Goal: Information Seeking & Learning: Get advice/opinions

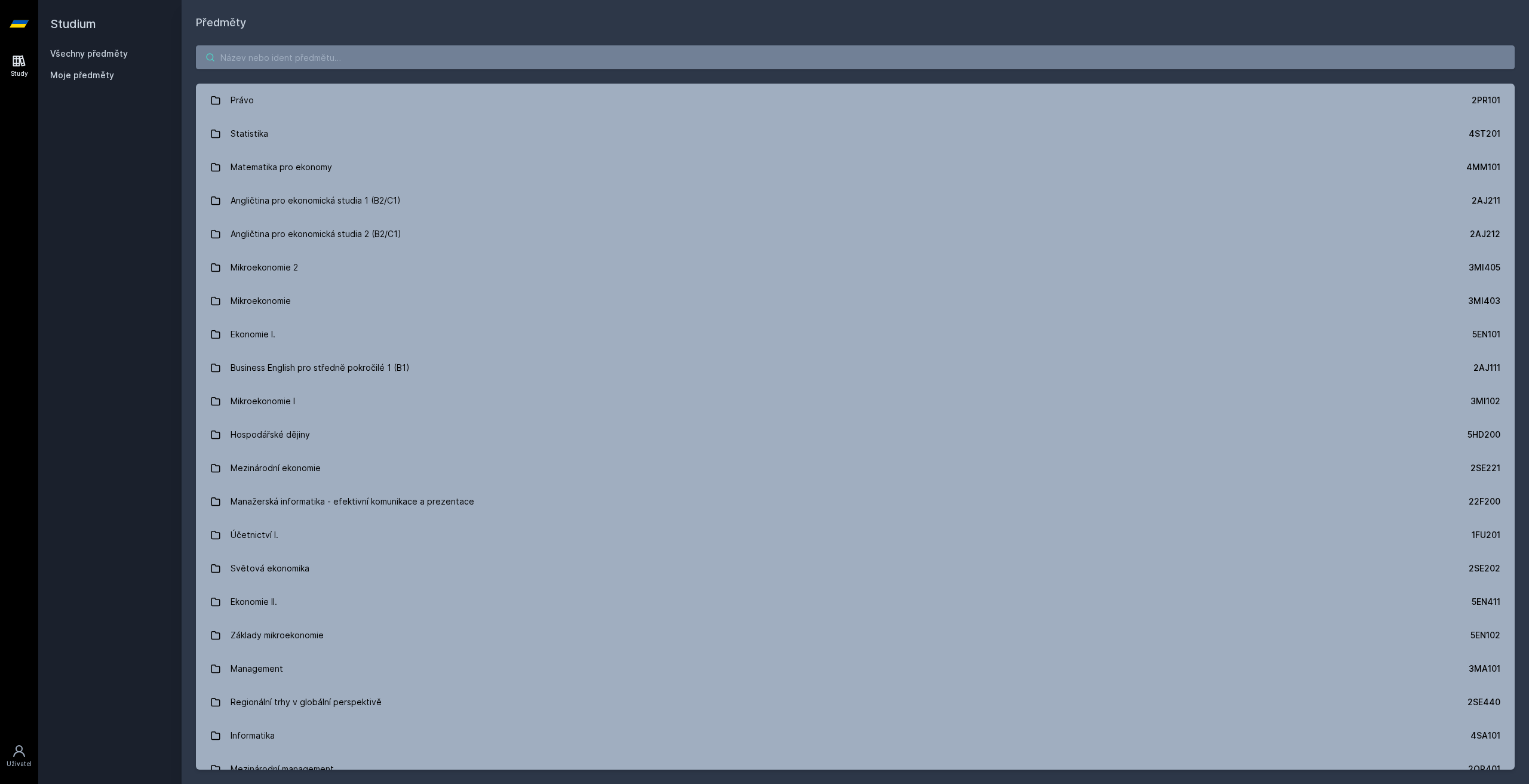
click at [489, 53] on input "search" at bounding box center [855, 57] width 1318 height 24
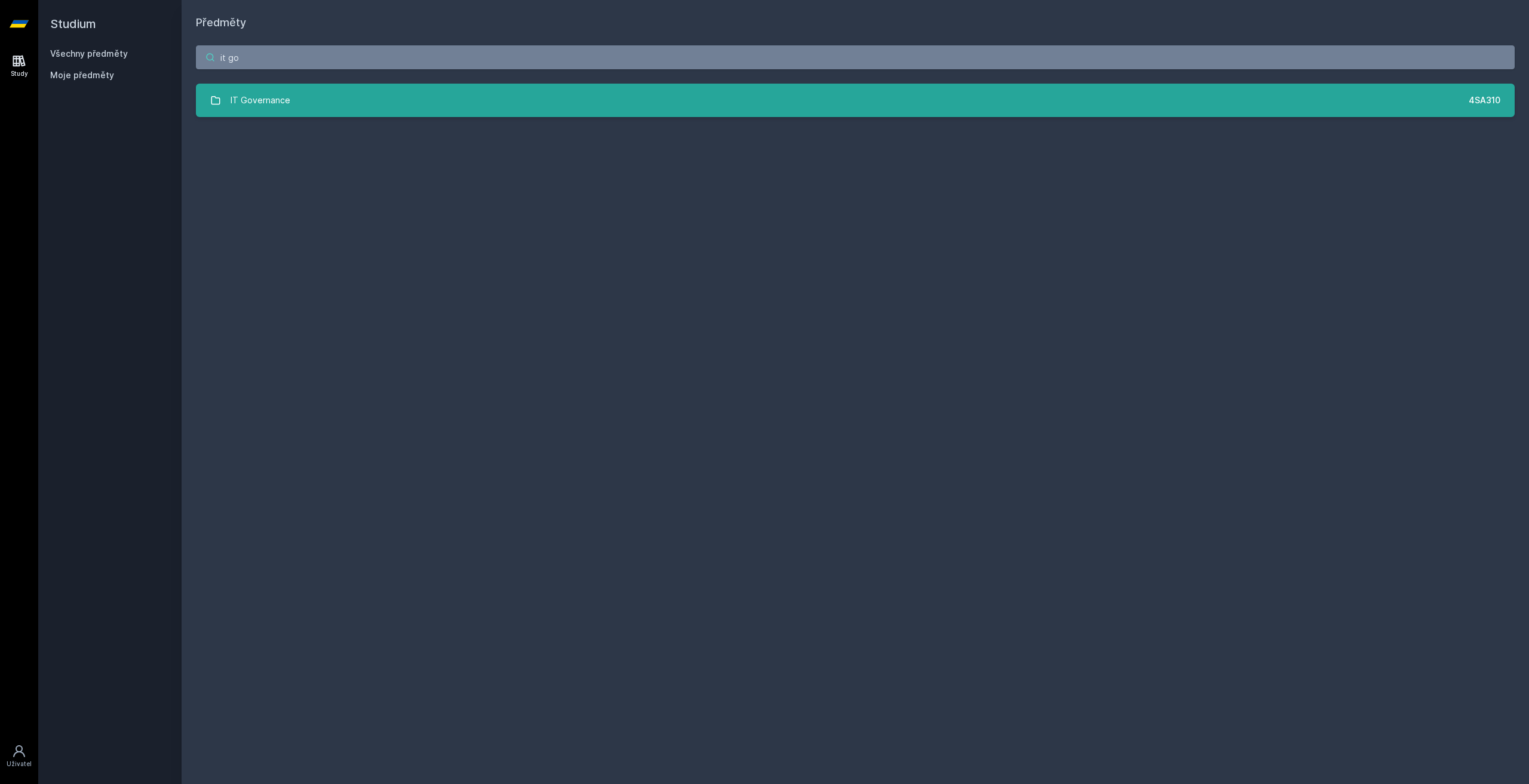
type input "it go"
click at [503, 110] on link "IT Governance 4SA310" at bounding box center [855, 100] width 1318 height 33
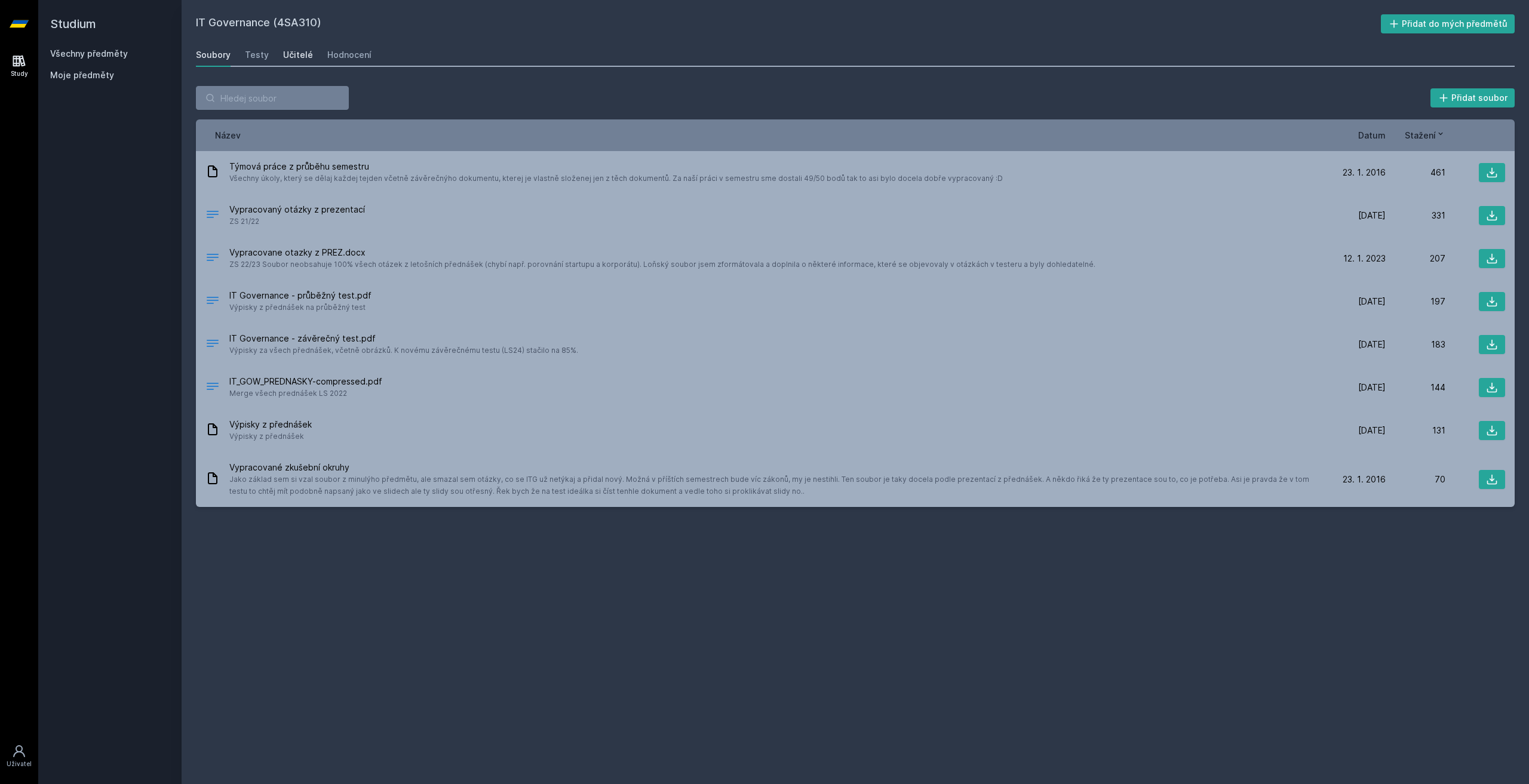
click at [306, 58] on div "Učitelé" at bounding box center [298, 55] width 30 height 12
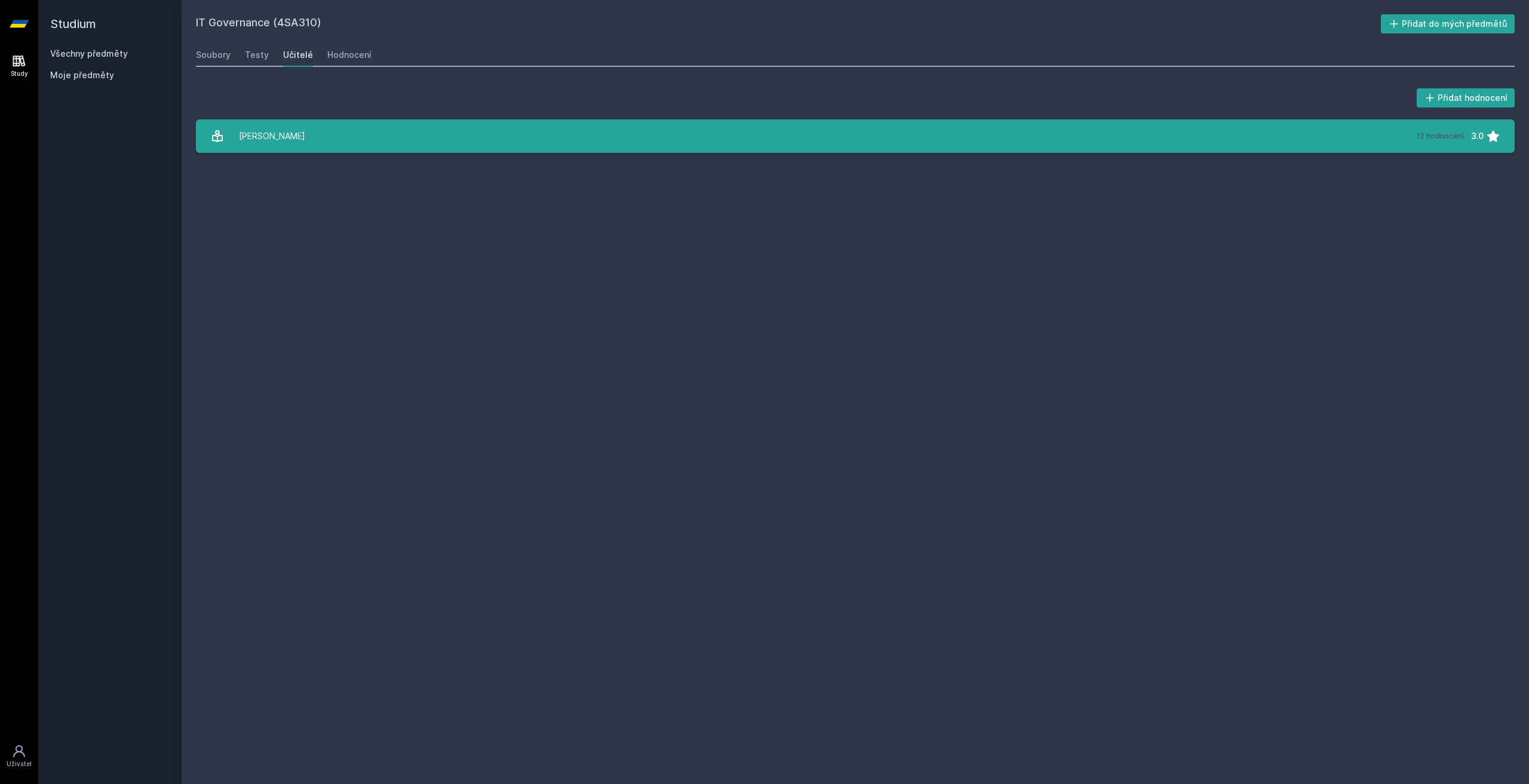
click at [717, 132] on link "[PERSON_NAME] 12 hodnocení 3.0" at bounding box center [855, 136] width 1318 height 33
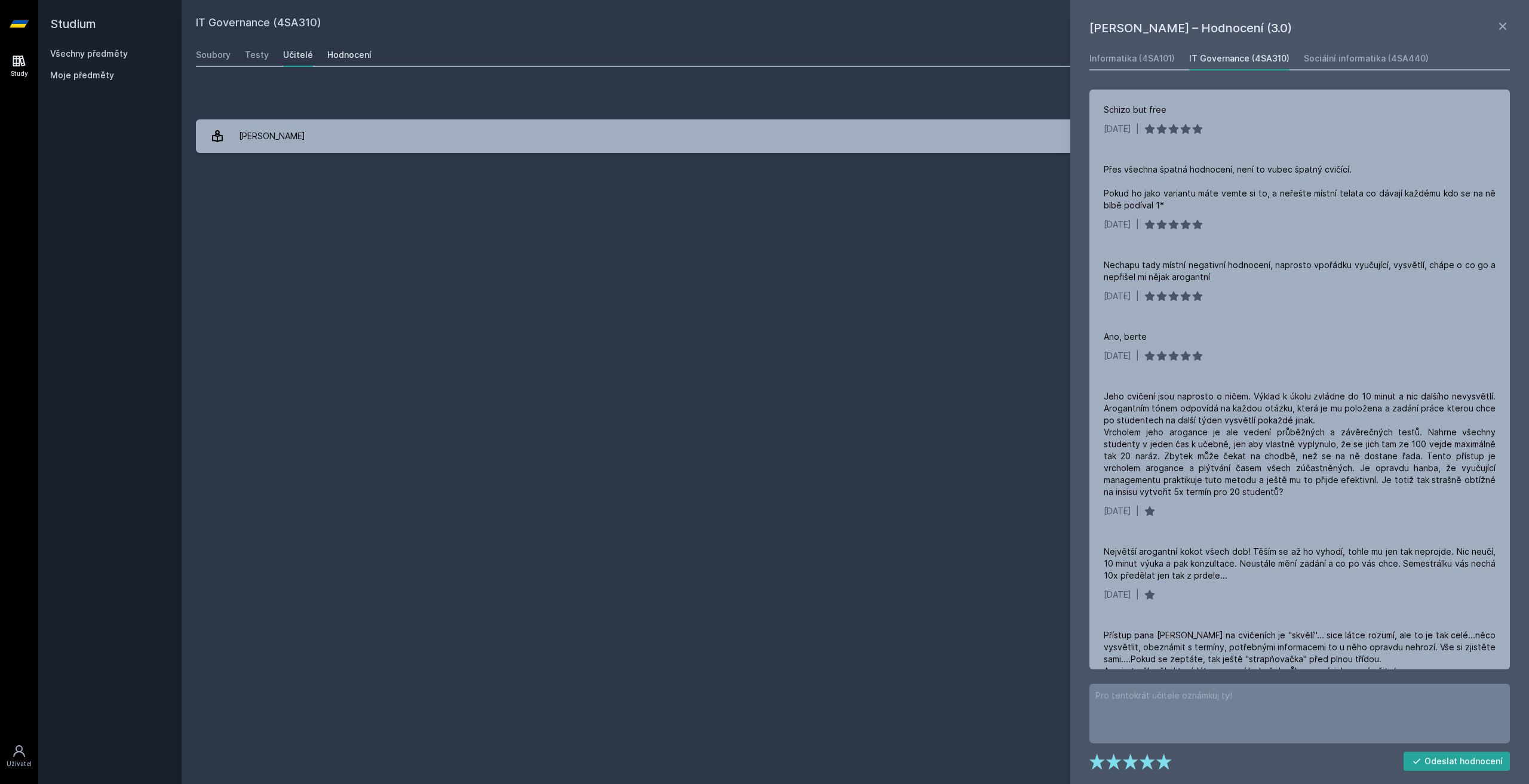
click at [334, 54] on div "Hodnocení" at bounding box center [349, 55] width 44 height 12
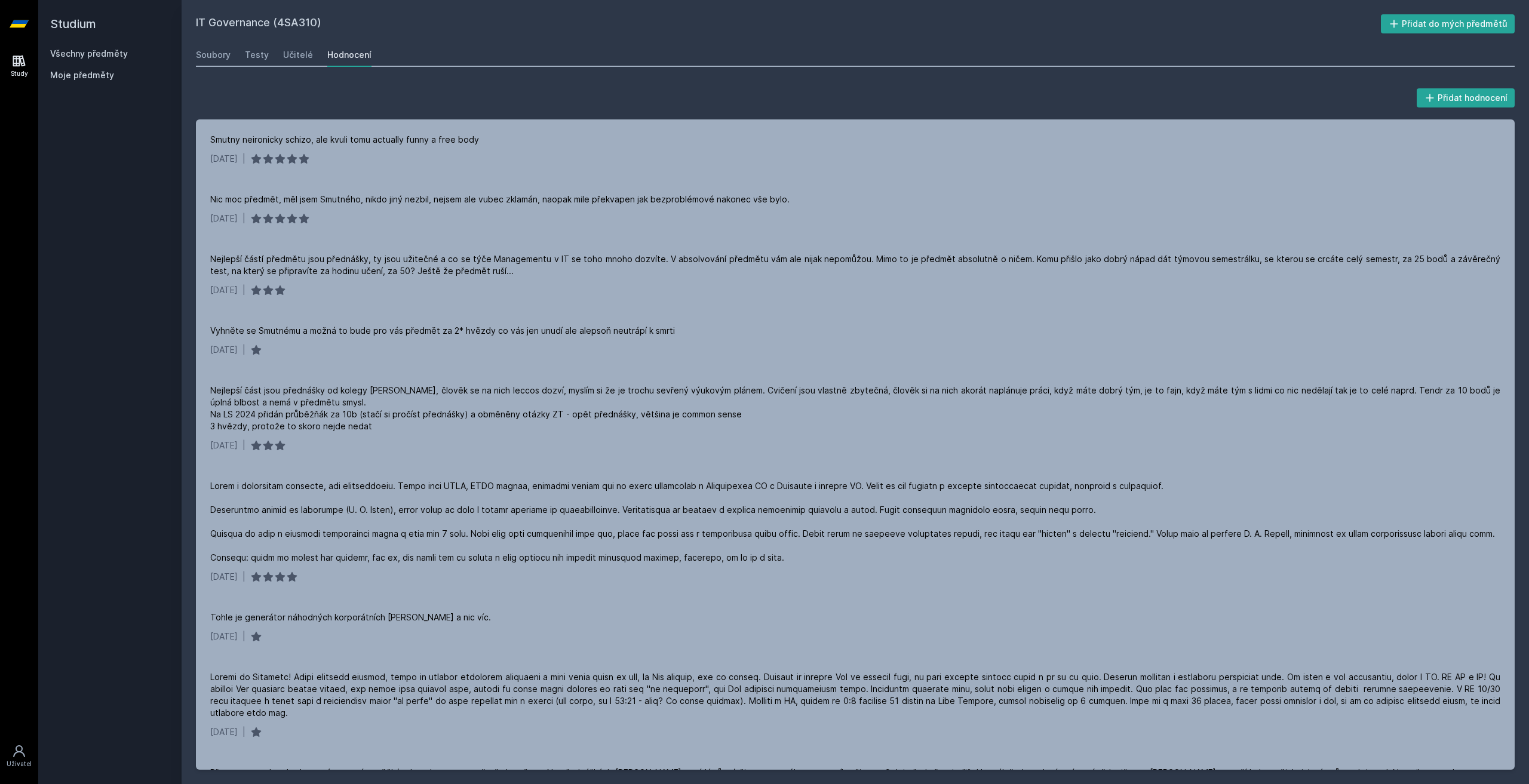
click at [461, 220] on div "[DATE] |" at bounding box center [855, 218] width 1290 height 12
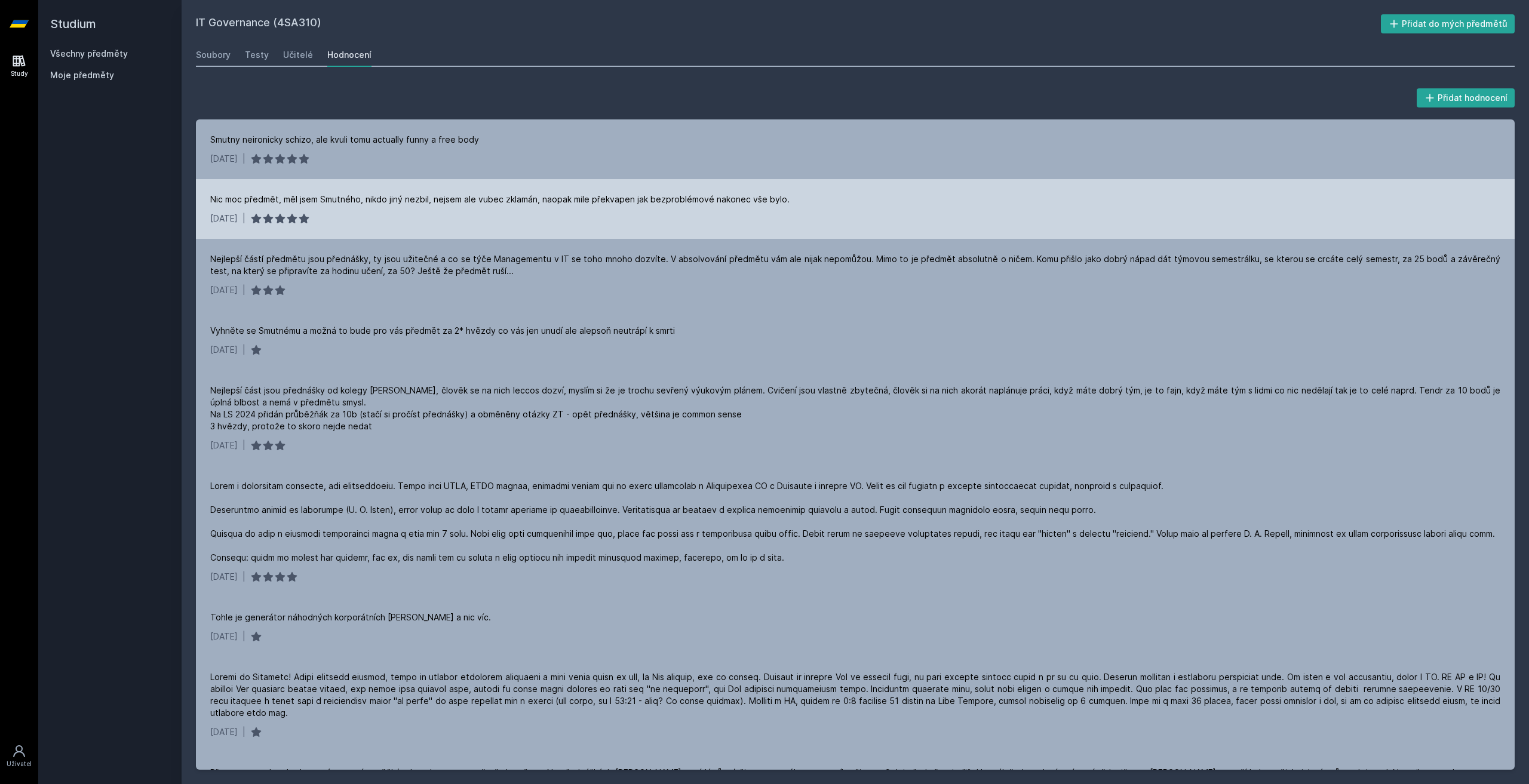
drag, startPoint x: 461, startPoint y: 220, endPoint x: 404, endPoint y: 220, distance: 57.0
click at [404, 220] on div "[DATE] |" at bounding box center [855, 218] width 1290 height 12
drag, startPoint x: 437, startPoint y: 215, endPoint x: 405, endPoint y: 215, distance: 32.0
click at [405, 215] on div "[DATE] |" at bounding box center [855, 218] width 1290 height 12
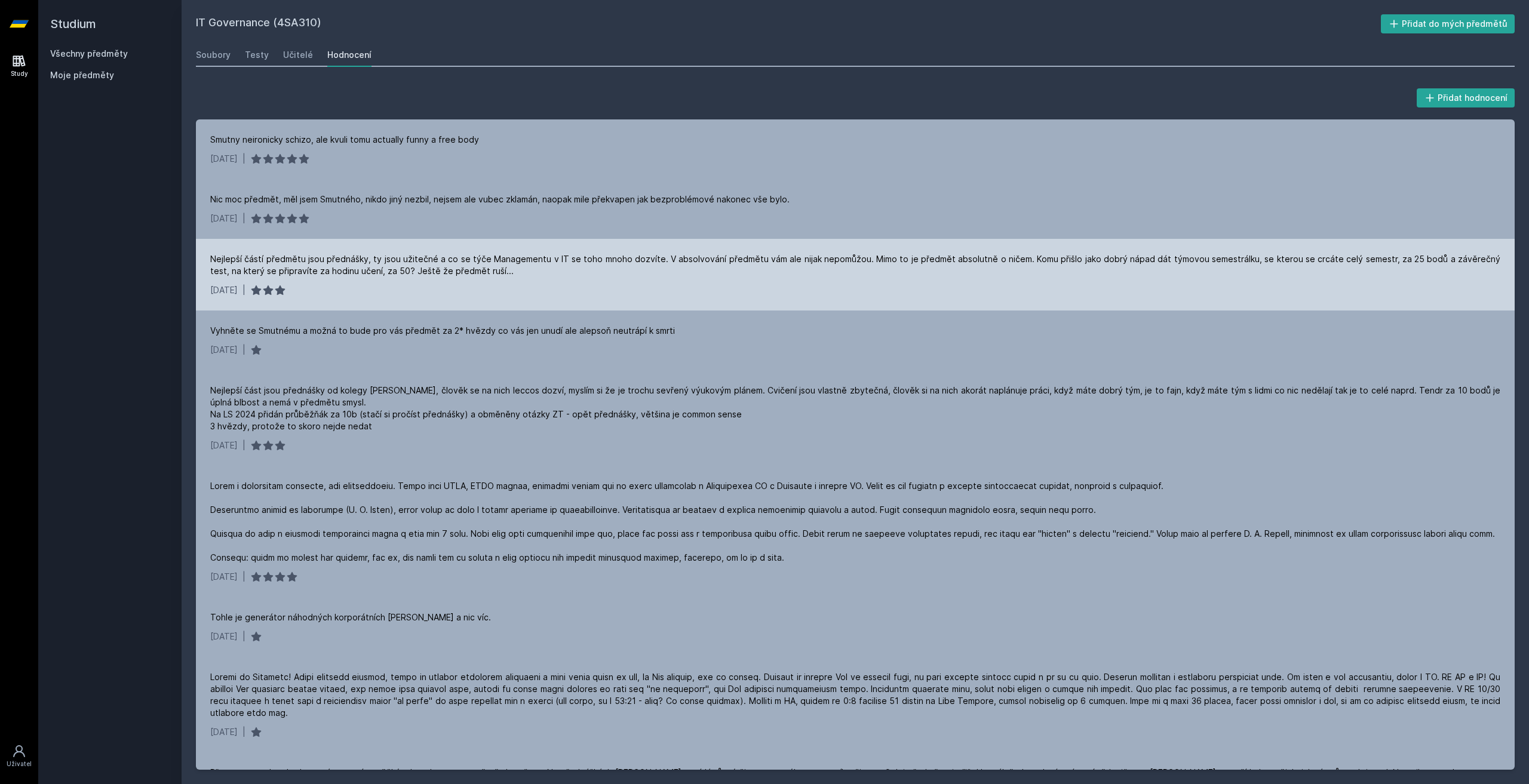
drag, startPoint x: 452, startPoint y: 259, endPoint x: 727, endPoint y: 295, distance: 277.3
click at [727, 295] on div "[DATE] |" at bounding box center [855, 290] width 1290 height 12
drag, startPoint x: 745, startPoint y: 294, endPoint x: 695, endPoint y: 281, distance: 51.7
click at [695, 281] on div "Nejlepší částí předmětu jsou přednášky, ty jsou užitečné a co se týče Managemen…" at bounding box center [855, 274] width 1318 height 72
click at [678, 284] on div "[DATE] |" at bounding box center [855, 290] width 1290 height 12
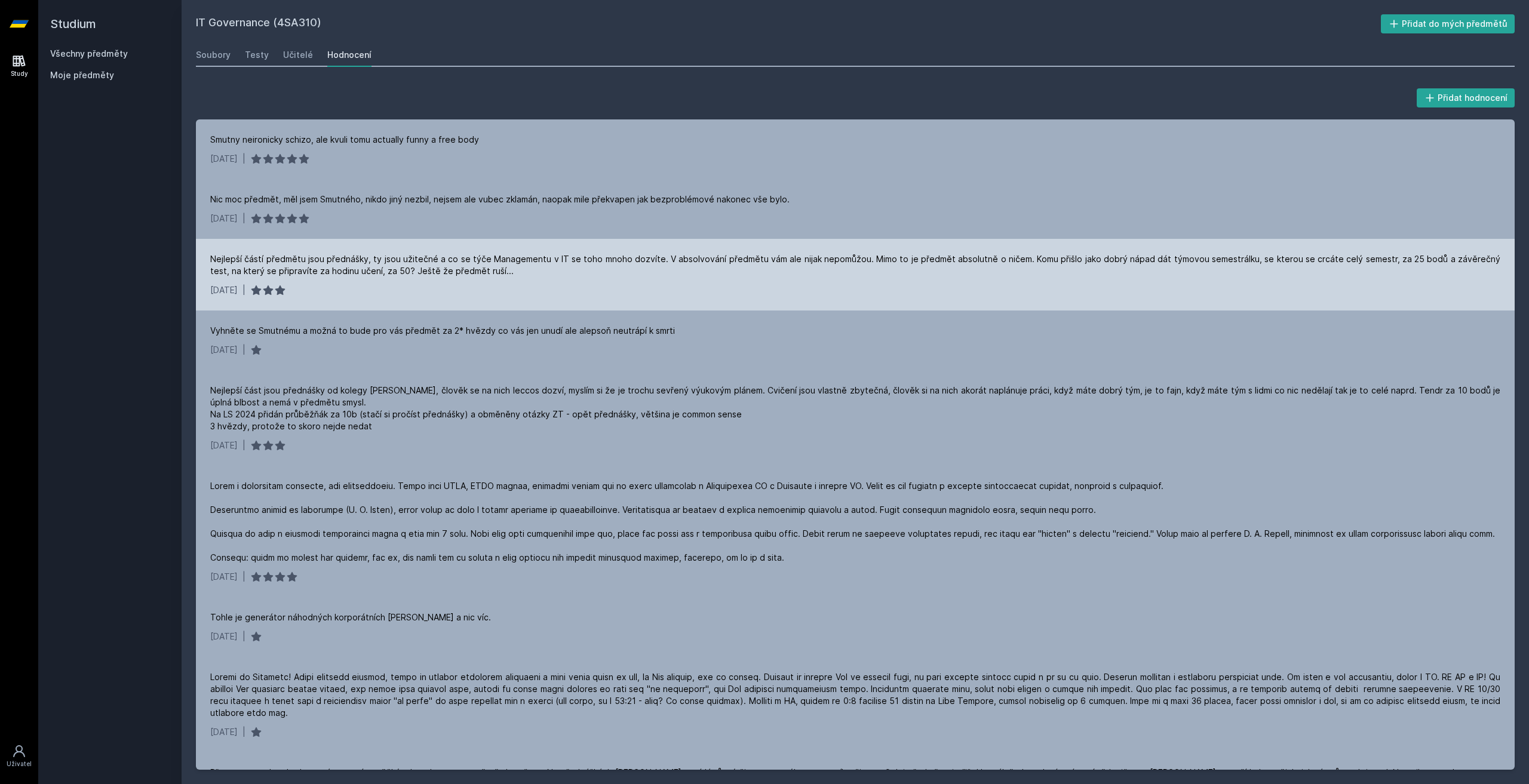
drag, startPoint x: 627, startPoint y: 269, endPoint x: 581, endPoint y: 262, distance: 46.5
click at [581, 262] on div "Nejlepší částí předmětu jsou přednášky, ty jsou užitečné a co se týče Managemen…" at bounding box center [855, 265] width 1290 height 24
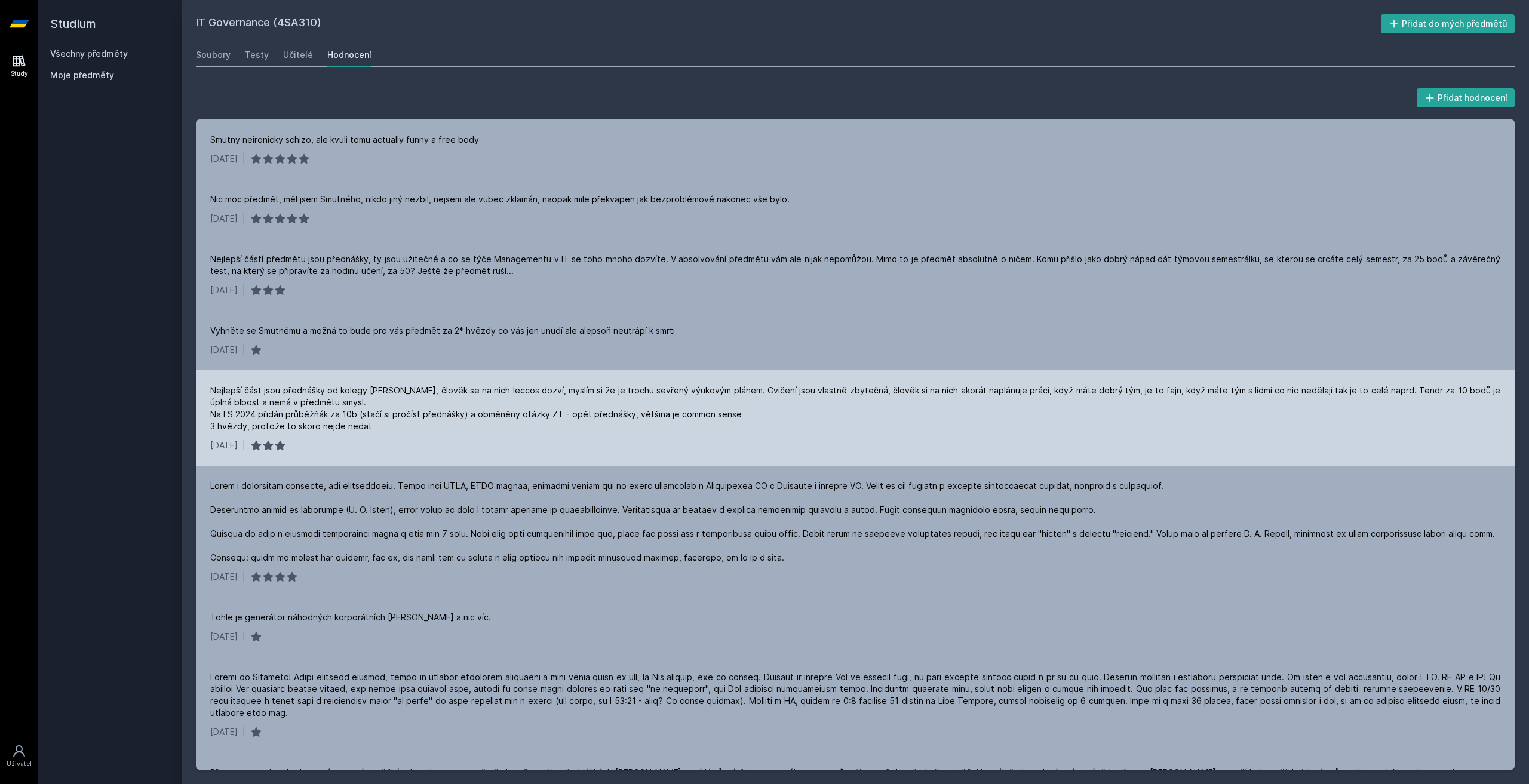
drag, startPoint x: 806, startPoint y: 432, endPoint x: 730, endPoint y: 435, distance: 76.1
click at [730, 435] on div "Nejlepší část jsou přednášky od kolegy [PERSON_NAME], člověk se na nich leccos …" at bounding box center [855, 417] width 1318 height 95
drag, startPoint x: 812, startPoint y: 436, endPoint x: 762, endPoint y: 436, distance: 50.0
click at [762, 436] on div "Nejlepší část jsou přednášky od kolegy [PERSON_NAME], člověk se na nich leccos …" at bounding box center [855, 417] width 1318 height 95
click at [759, 431] on div "Nejlepší část jsou přednášky od kolegy [PERSON_NAME], člověk se na nich leccos …" at bounding box center [855, 408] width 1290 height 48
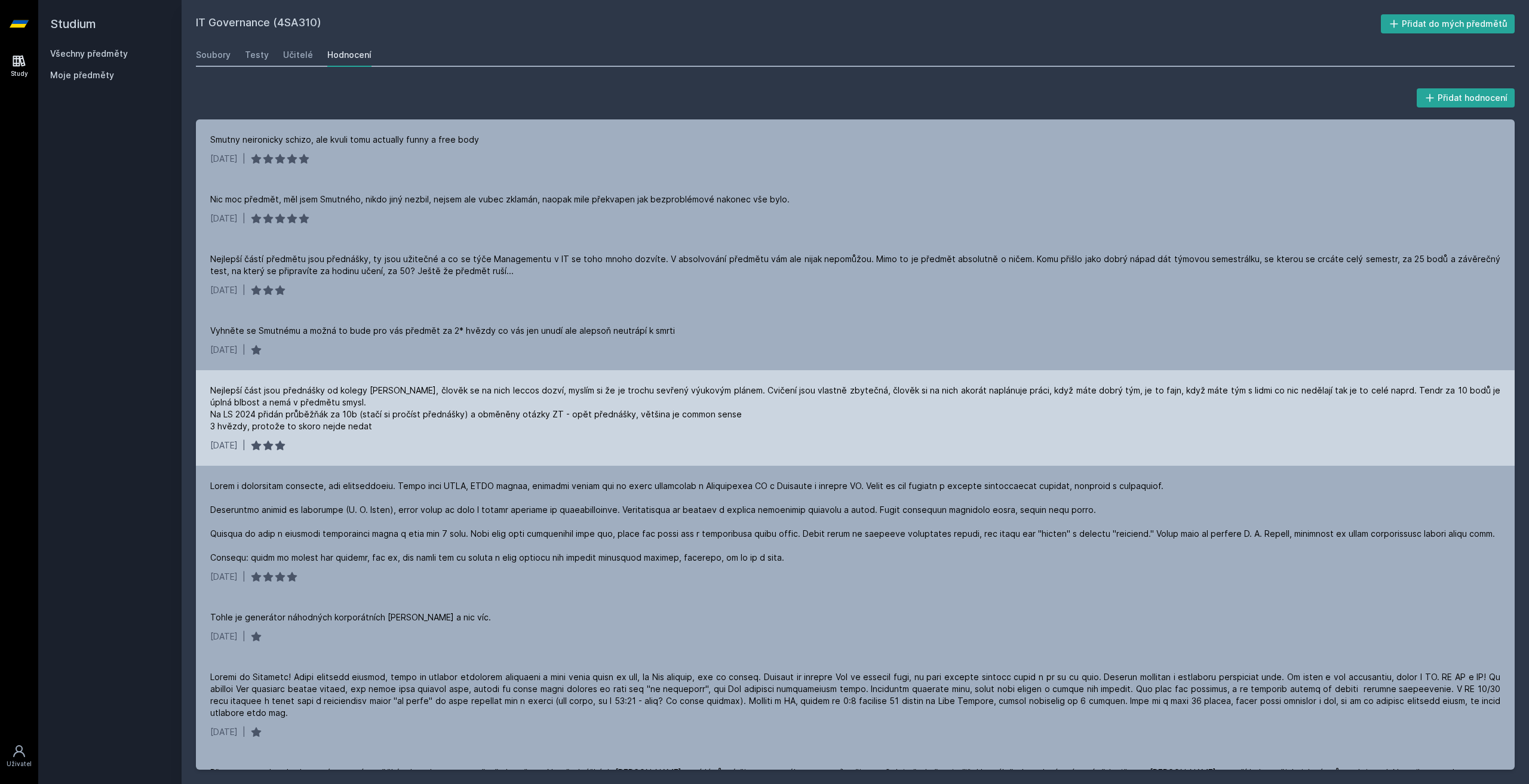
click at [833, 418] on div "Nejlepší část jsou přednášky od kolegy [PERSON_NAME], člověk se na nich leccos …" at bounding box center [855, 408] width 1290 height 48
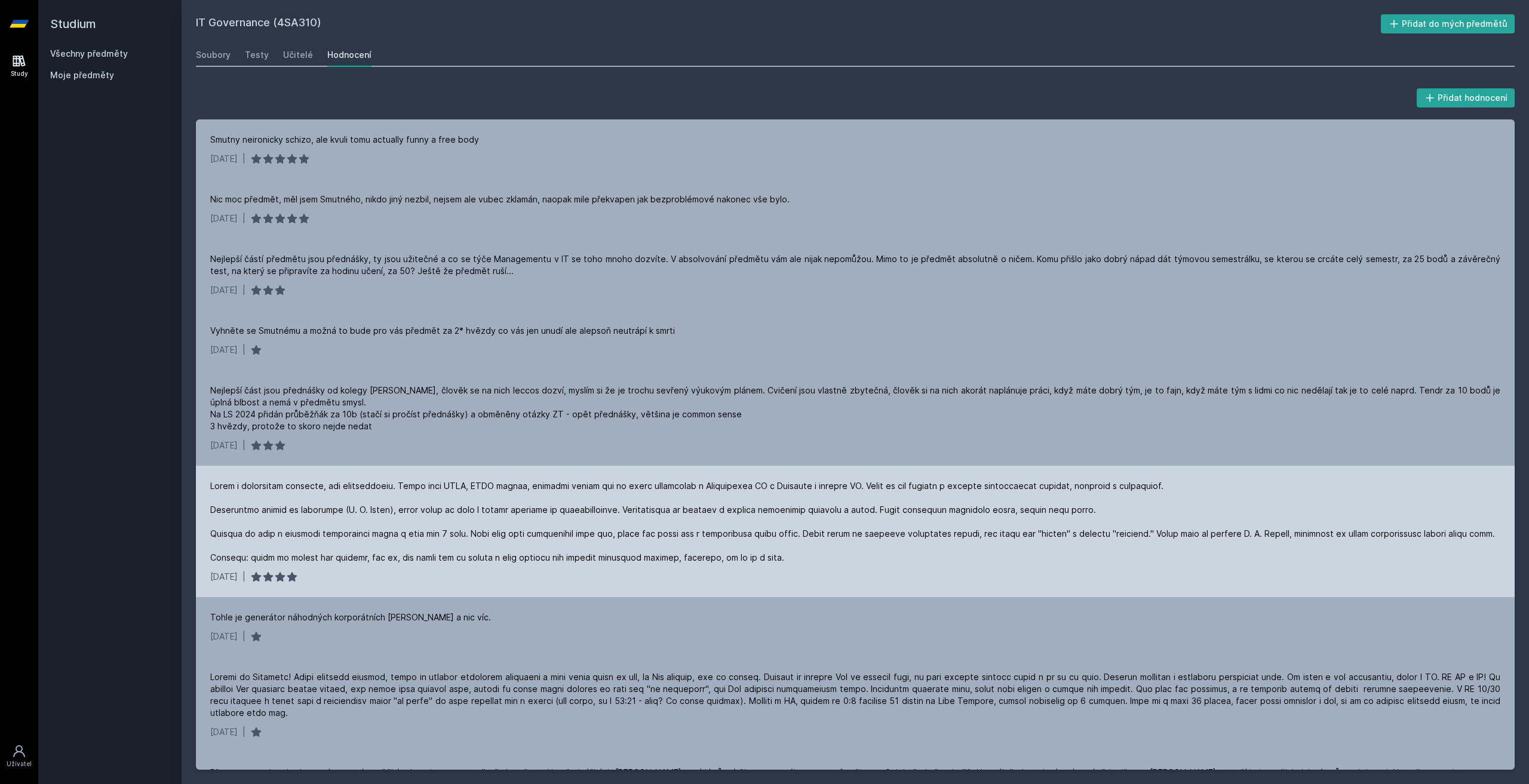
drag, startPoint x: 772, startPoint y: 524, endPoint x: 761, endPoint y: 520, distance: 11.7
click at [761, 520] on div at bounding box center [852, 521] width 1284 height 84
